Goal: Check status

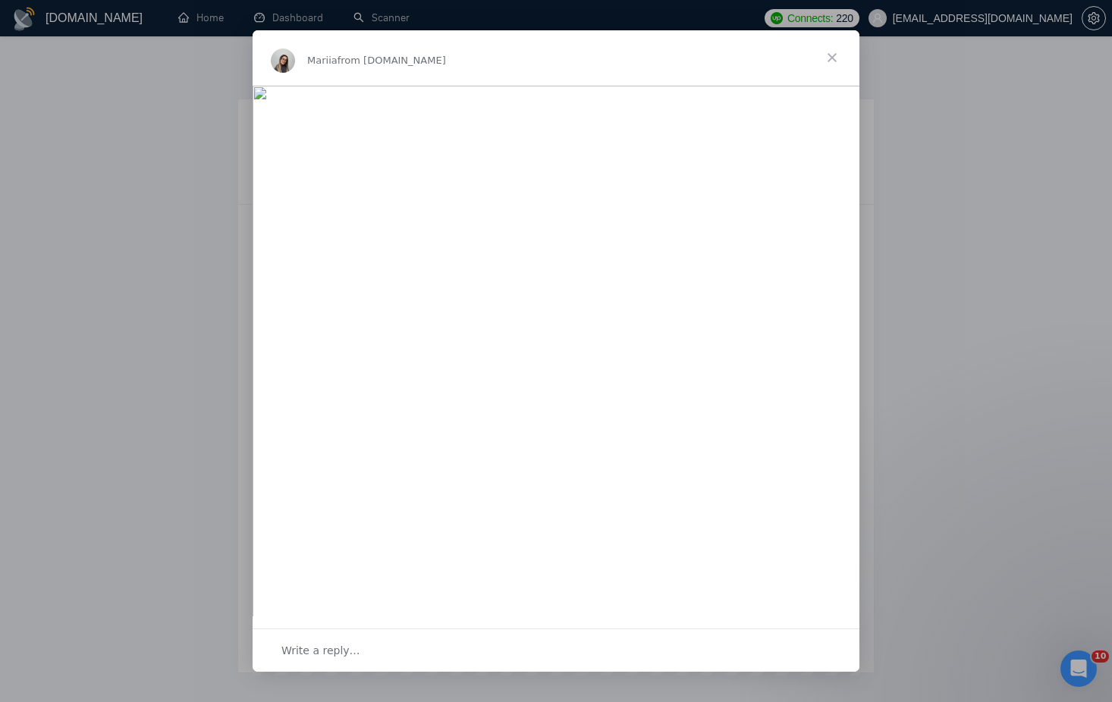
click at [829, 58] on span "Close" at bounding box center [831, 57] width 55 height 55
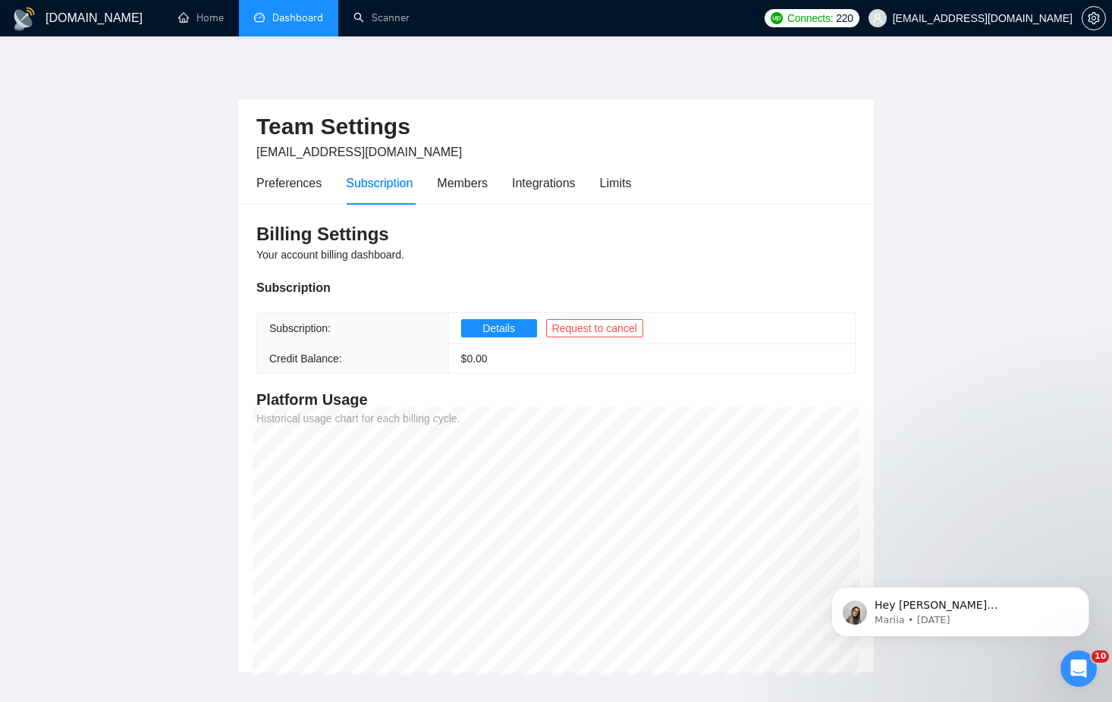
click at [301, 14] on link "Dashboard" at bounding box center [288, 17] width 69 height 13
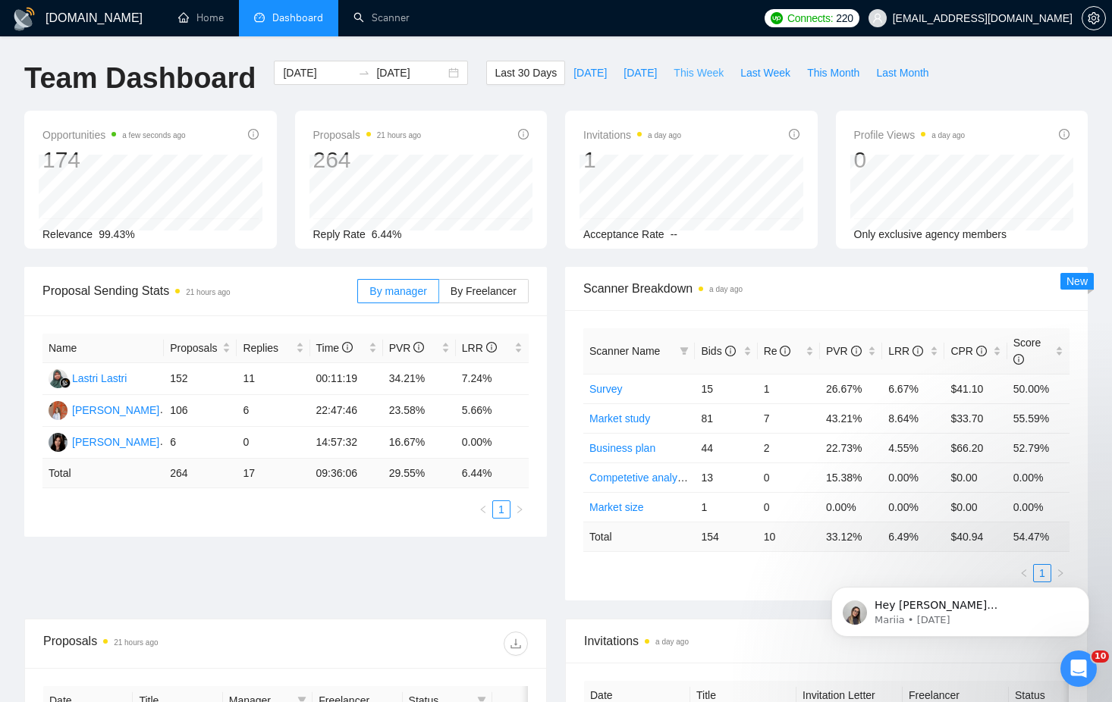
click at [718, 80] on span "This Week" at bounding box center [698, 72] width 50 height 17
type input "[DATE]"
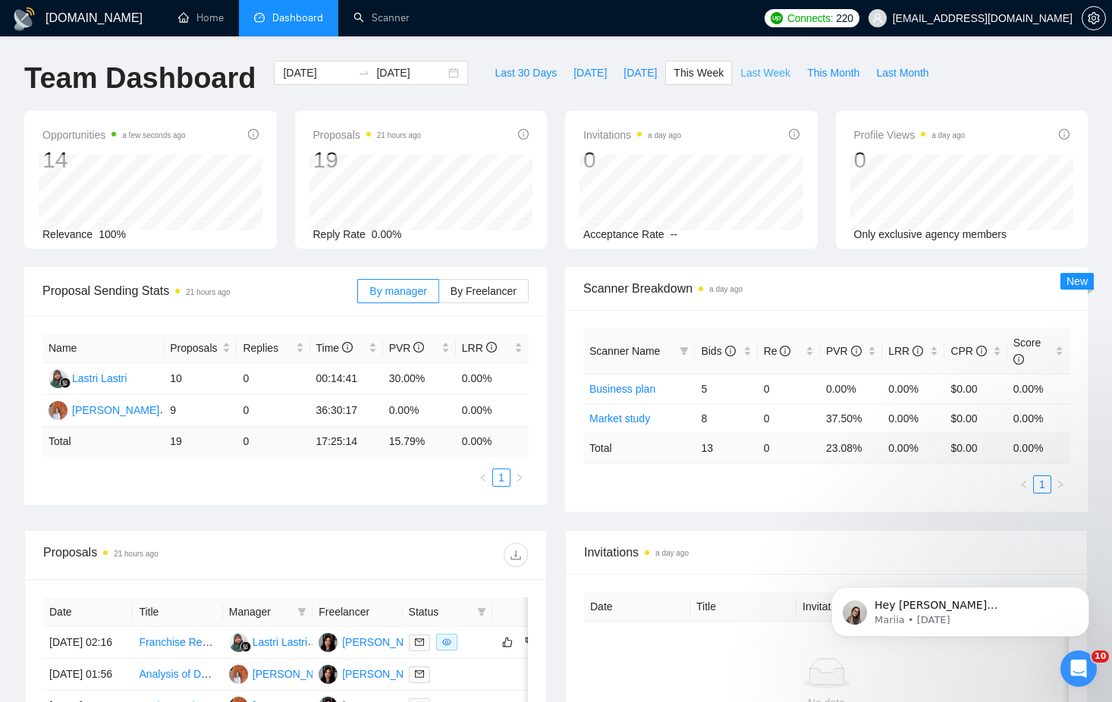
click at [750, 80] on span "Last Week" at bounding box center [765, 72] width 50 height 17
type input "[DATE]"
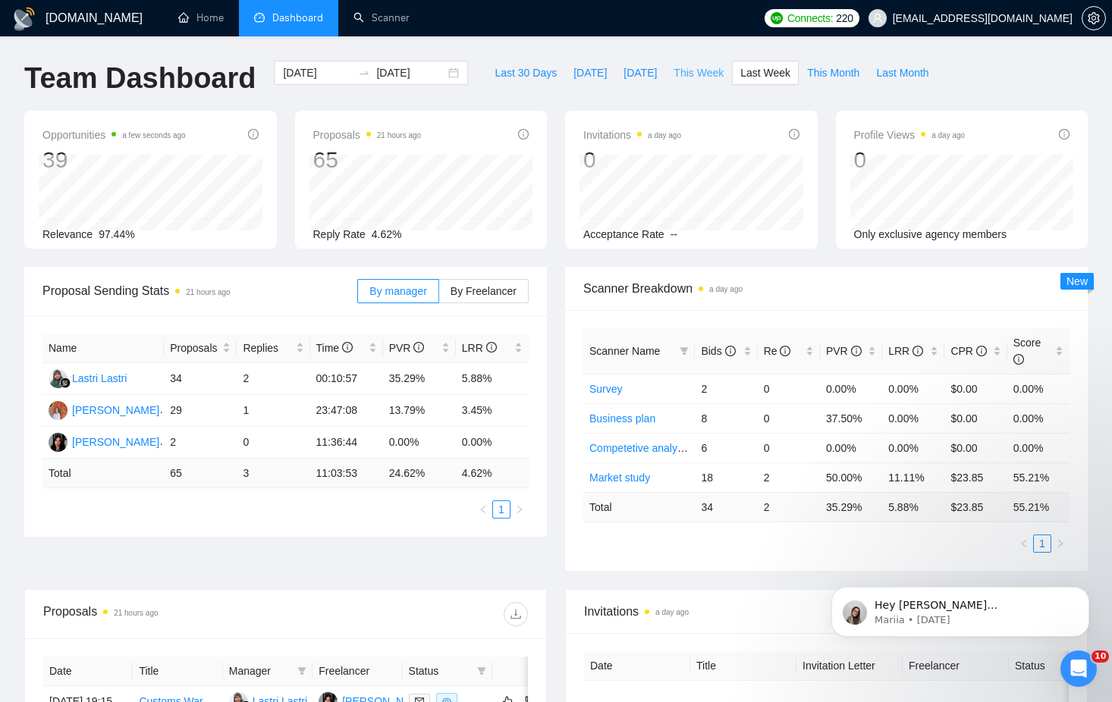
click at [705, 72] on span "This Week" at bounding box center [698, 72] width 50 height 17
type input "[DATE]"
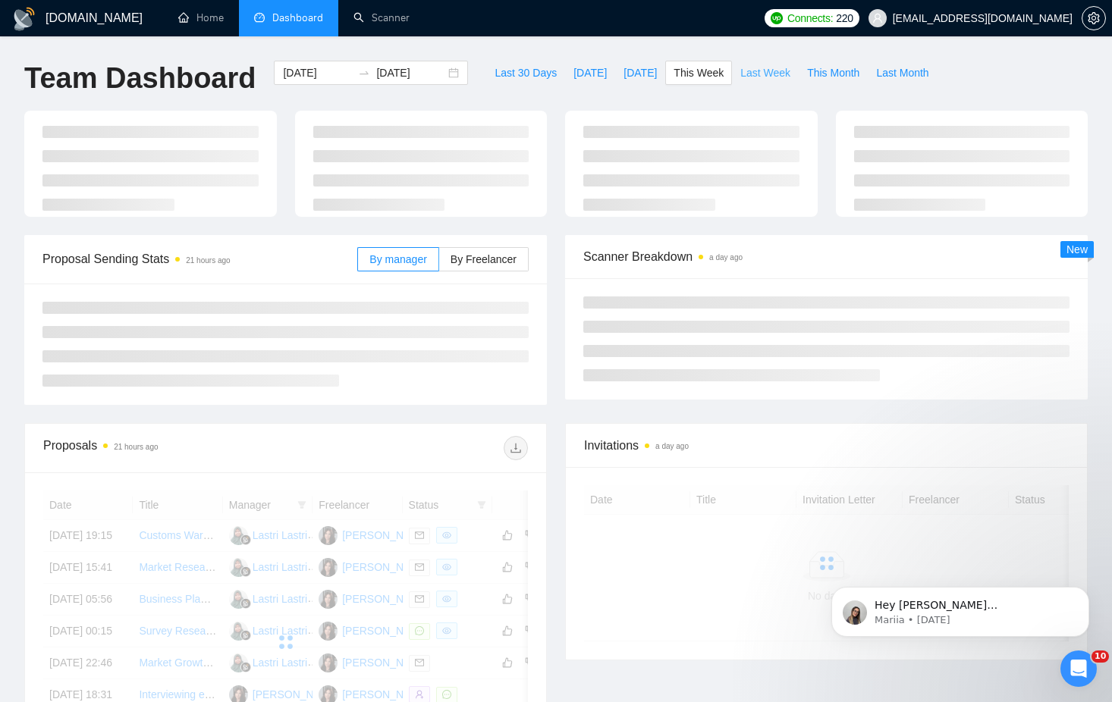
click at [789, 79] on span "Last Week" at bounding box center [765, 72] width 50 height 17
type input "[DATE]"
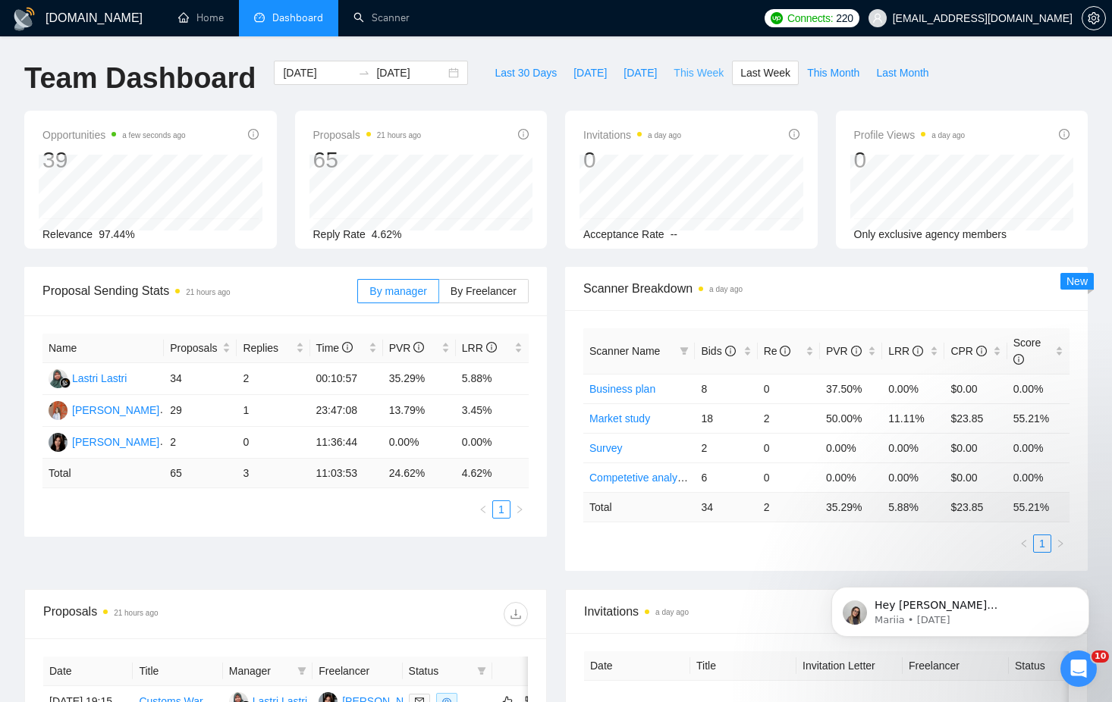
click at [710, 77] on span "This Week" at bounding box center [698, 72] width 50 height 17
type input "[DATE]"
